Goal: Task Accomplishment & Management: Use online tool/utility

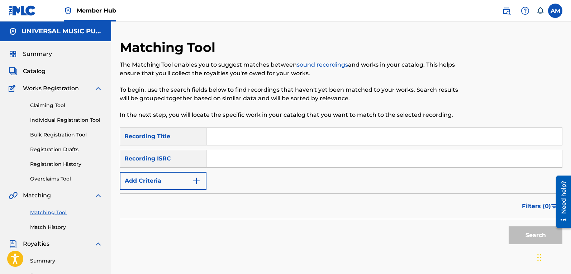
click at [238, 159] on input "Search Form" at bounding box center [385, 158] width 356 height 17
paste input "QMEU32217218"
type input "QMEU32217218"
click at [539, 238] on button "Search" at bounding box center [536, 236] width 54 height 18
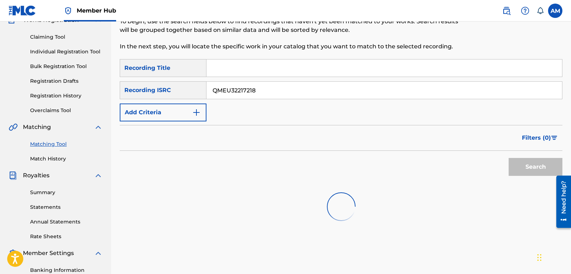
scroll to position [156, 0]
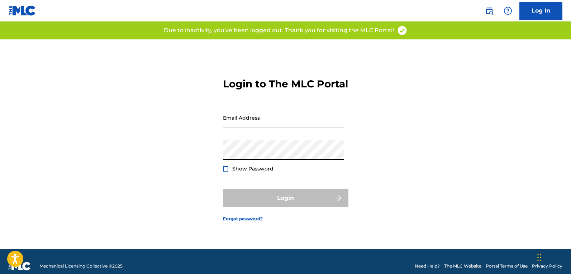
type input "[PERSON_NAME][EMAIL_ADDRESS][DOMAIN_NAME]"
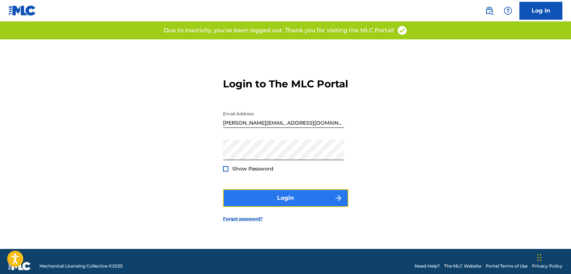
click at [315, 207] on button "Login" at bounding box center [286, 198] width 126 height 18
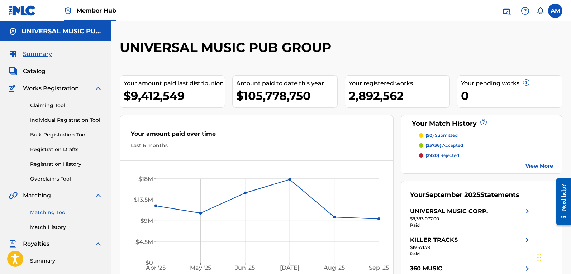
click at [54, 211] on link "Matching Tool" at bounding box center [66, 213] width 72 height 8
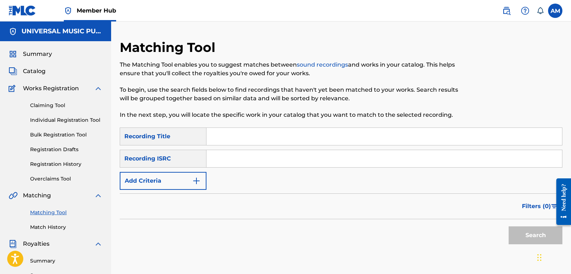
click at [251, 156] on input "Search Form" at bounding box center [385, 158] width 356 height 17
paste input "QMEU32217218"
type input "QMEU32217218"
click at [512, 234] on button "Search" at bounding box center [536, 236] width 54 height 18
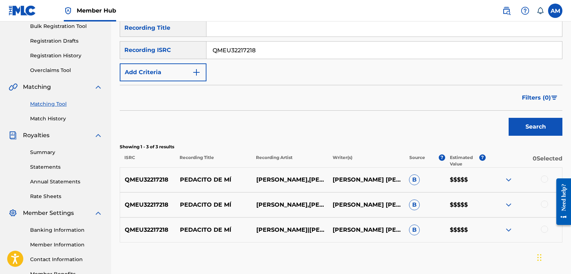
scroll to position [156, 0]
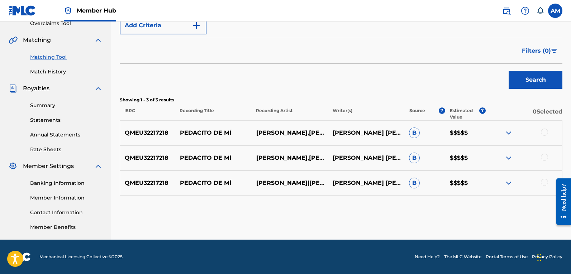
drag, startPoint x: 546, startPoint y: 132, endPoint x: 546, endPoint y: 143, distance: 11.8
click at [546, 132] on div at bounding box center [544, 132] width 7 height 7
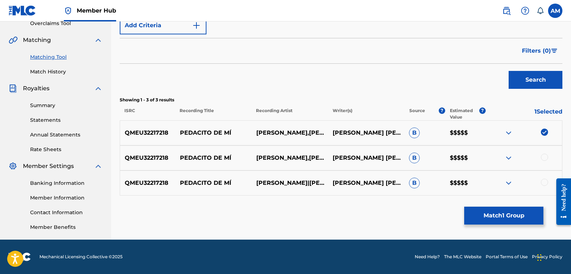
click at [546, 158] on div at bounding box center [544, 157] width 7 height 7
click at [546, 184] on div at bounding box center [544, 182] width 7 height 7
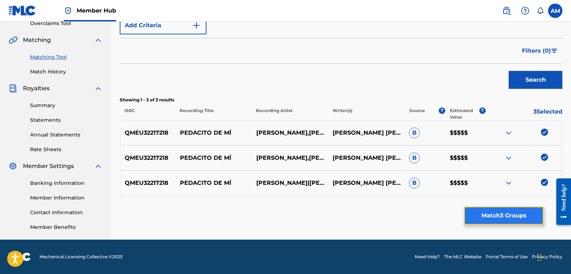
click at [525, 216] on button "Match 3 Groups" at bounding box center [504, 216] width 79 height 18
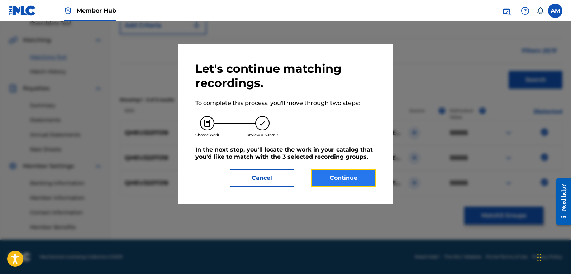
click at [345, 178] on button "Continue" at bounding box center [344, 178] width 65 height 18
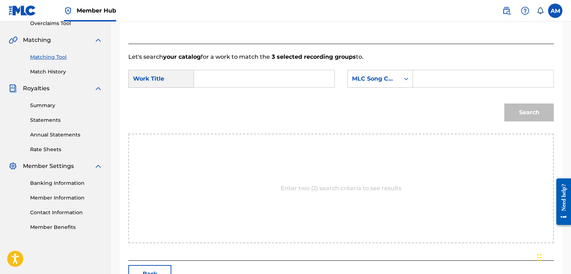
click at [437, 85] on input "Search Form" at bounding box center [483, 78] width 128 height 17
paste input "U0907D"
type input "U0907D"
click at [232, 79] on input "Search Form" at bounding box center [264, 78] width 128 height 17
paste input "PEDACITO DE MI"
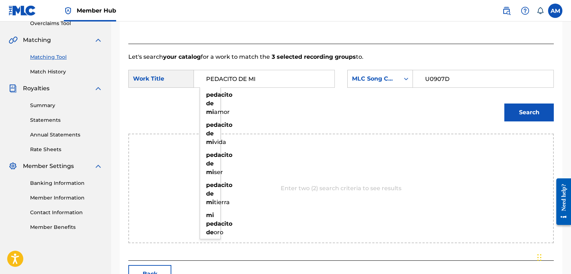
type input "PEDACITO DE MI"
click at [517, 118] on button "Search" at bounding box center [530, 113] width 50 height 18
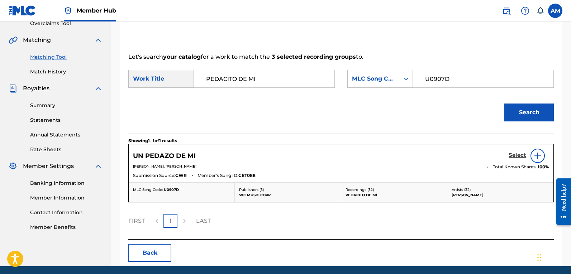
click at [518, 155] on h5 "Select" at bounding box center [518, 155] width 18 height 7
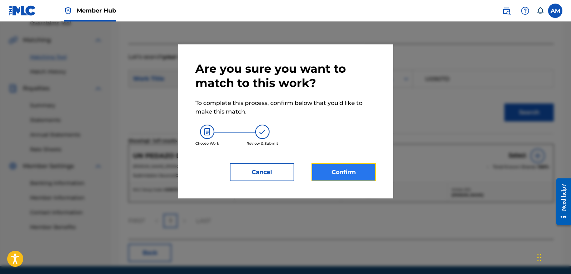
click at [350, 177] on button "Confirm" at bounding box center [344, 173] width 65 height 18
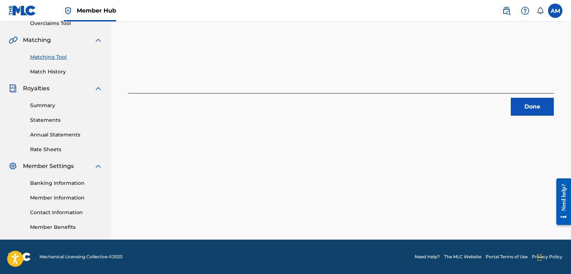
click at [529, 93] on div "Done" at bounding box center [341, 104] width 426 height 23
click at [533, 106] on button "Done" at bounding box center [532, 107] width 43 height 18
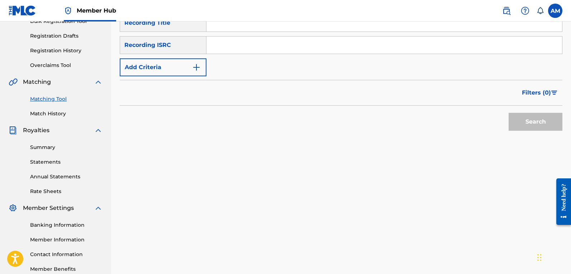
scroll to position [48, 0]
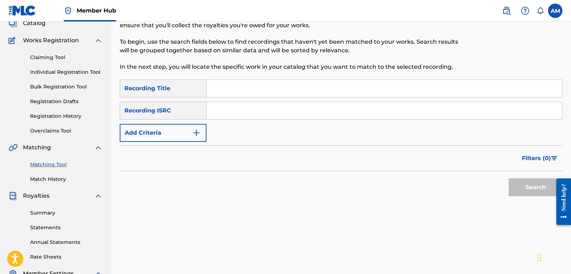
drag, startPoint x: 228, startPoint y: 104, endPoint x: 237, endPoint y: 107, distance: 10.0
click at [228, 104] on input "Search Form" at bounding box center [385, 110] width 356 height 17
paste input "QZES51965703"
type input "QZES51965703"
click at [524, 185] on button "Search" at bounding box center [536, 188] width 54 height 18
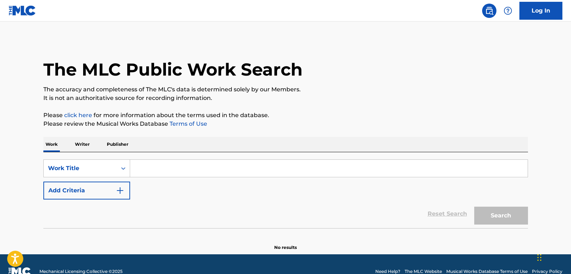
click at [138, 173] on input "Search Form" at bounding box center [329, 168] width 398 height 17
paste input "U0907D"
type input "U0907D"
click at [518, 217] on button "Search" at bounding box center [502, 216] width 54 height 18
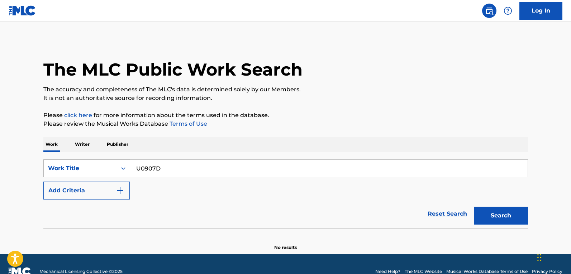
click at [85, 168] on div "Work Title" at bounding box center [86, 169] width 87 height 18
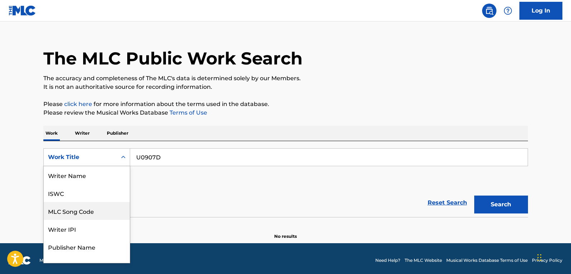
scroll to position [36, 0]
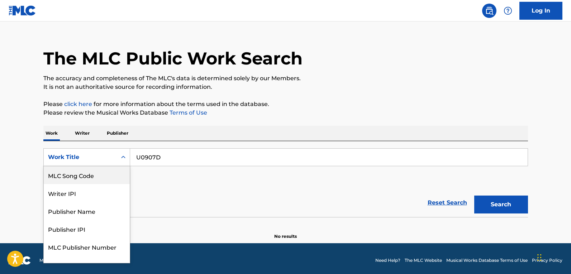
click at [91, 178] on div "MLC Song Code" at bounding box center [87, 175] width 86 height 18
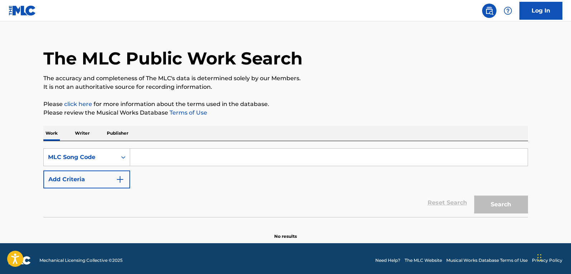
drag, startPoint x: 359, startPoint y: 164, endPoint x: 364, endPoint y: 164, distance: 5.4
click at [359, 164] on input "Search Form" at bounding box center [329, 157] width 398 height 17
paste input "U0907D"
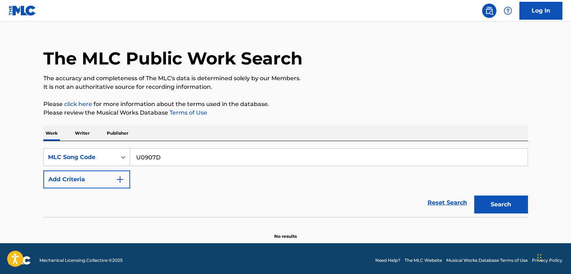
type input "U0907D"
click at [523, 215] on div "Search" at bounding box center [499, 203] width 57 height 29
click at [519, 212] on button "Search" at bounding box center [502, 205] width 54 height 18
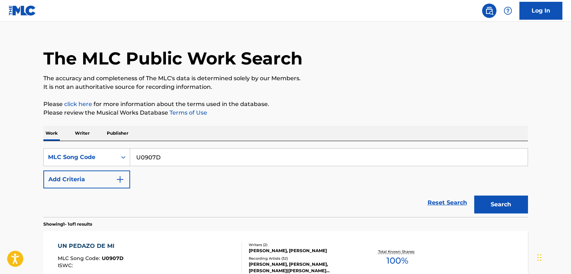
scroll to position [94, 0]
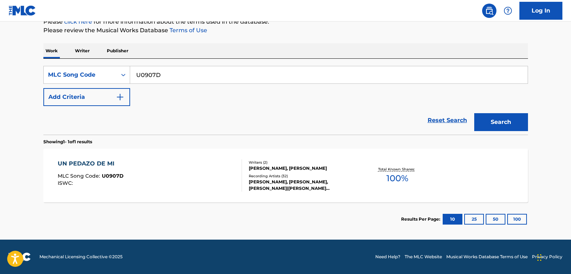
click at [247, 189] on div "Writers ( 2 ) DOLORES RIVERA JANNEY, YAREDT LEON Recording Artists ( 32 ) JENNI…" at bounding box center [299, 176] width 115 height 32
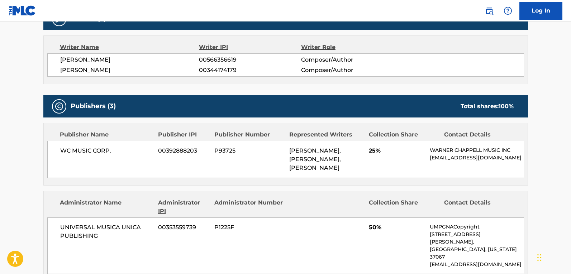
scroll to position [179, 0]
